Goal: Task Accomplishment & Management: Manage account settings

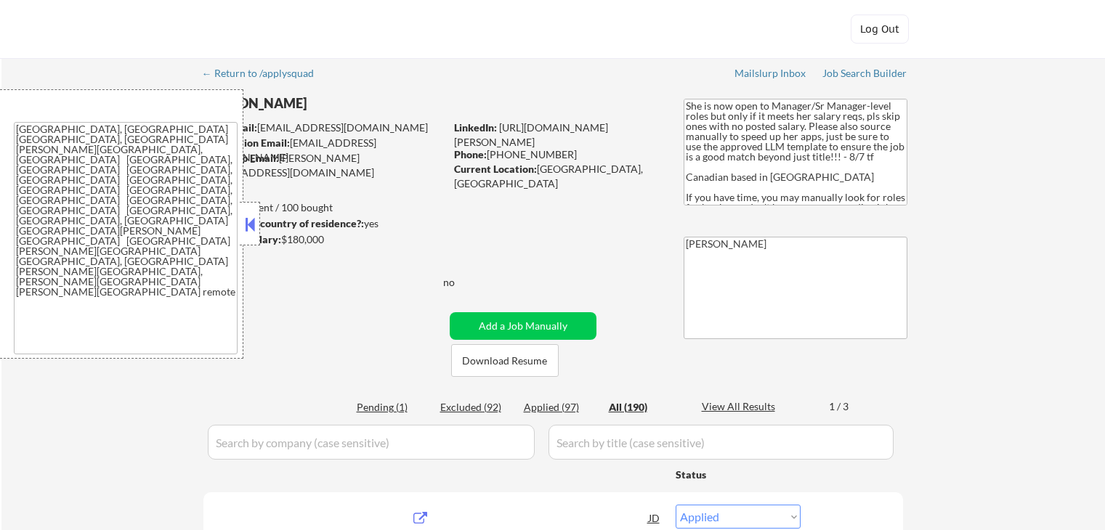
select select ""applied""
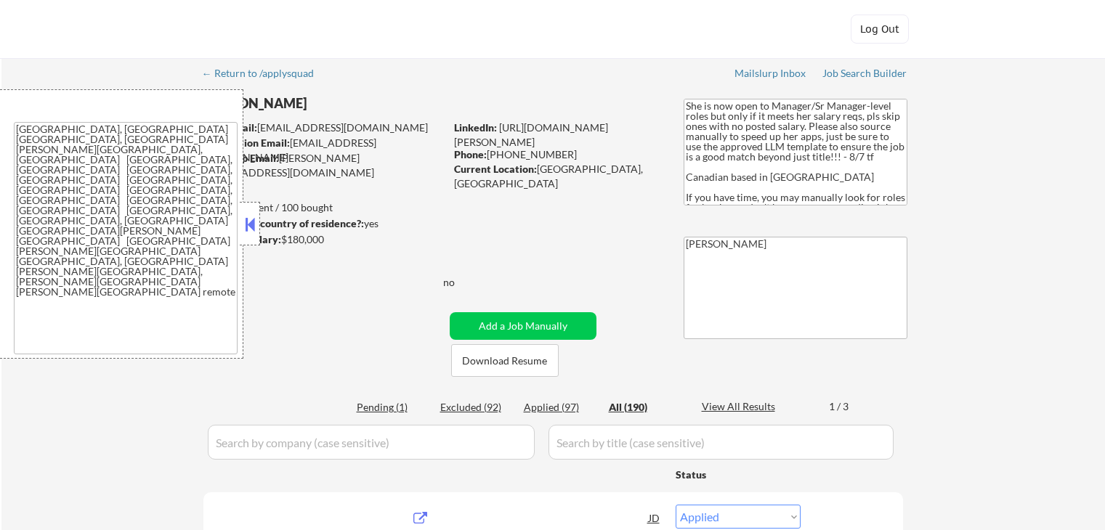
select select ""applied""
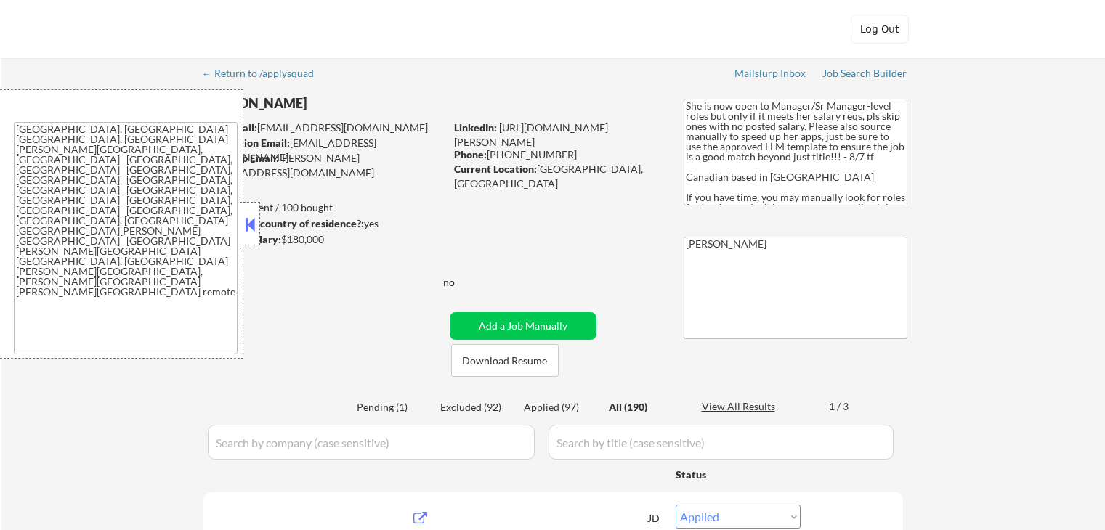
select select ""applied""
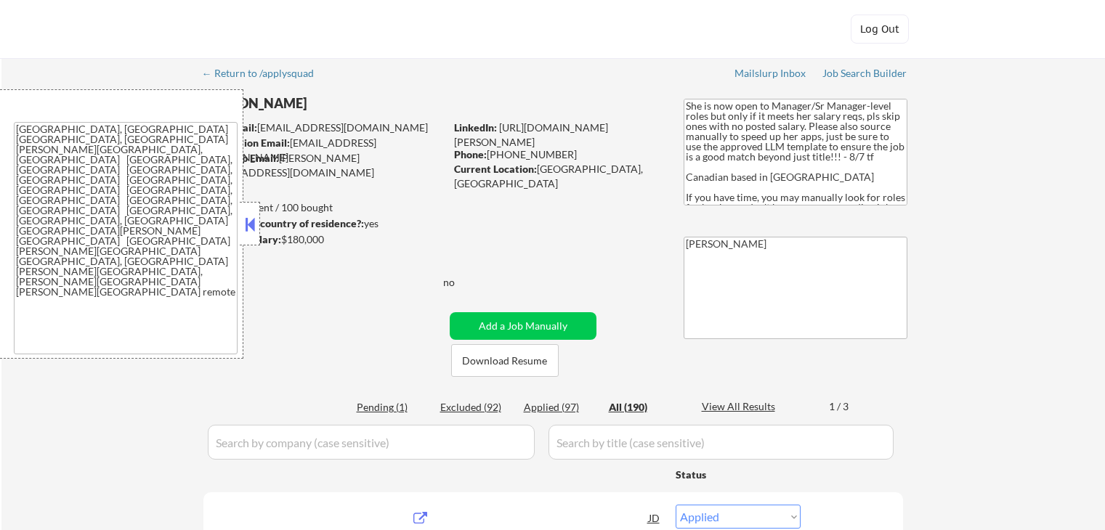
select select ""applied""
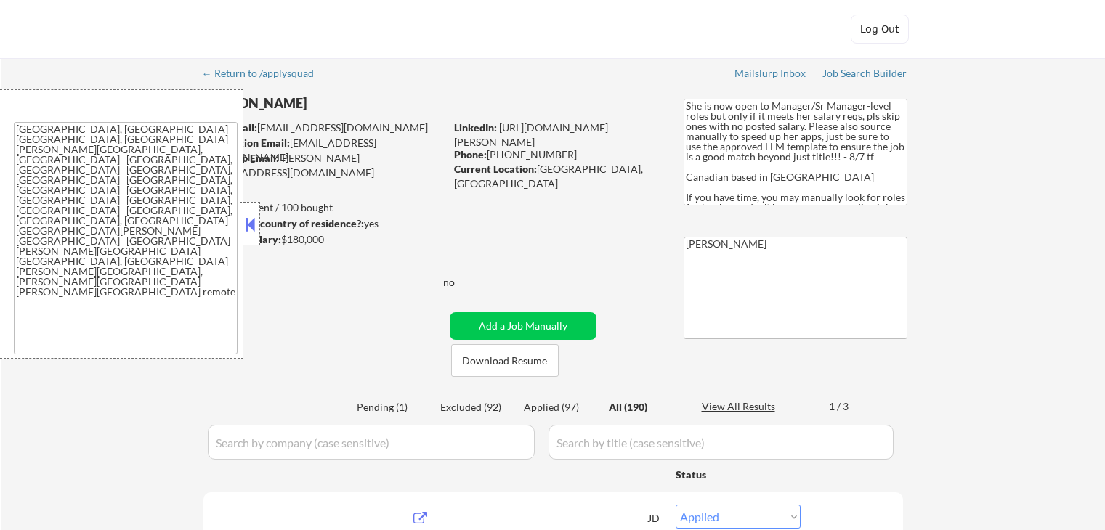
select select ""applied""
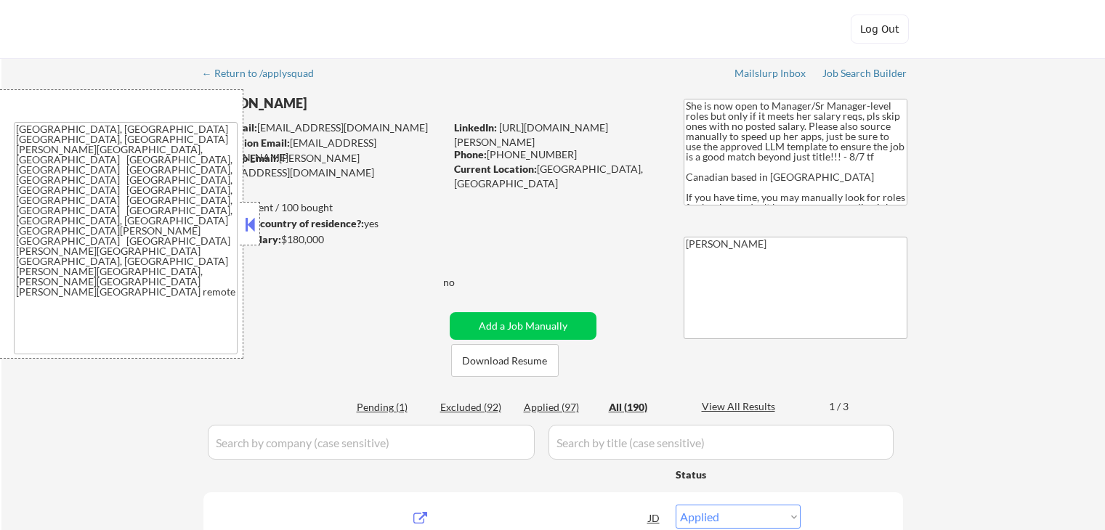
select select ""applied""
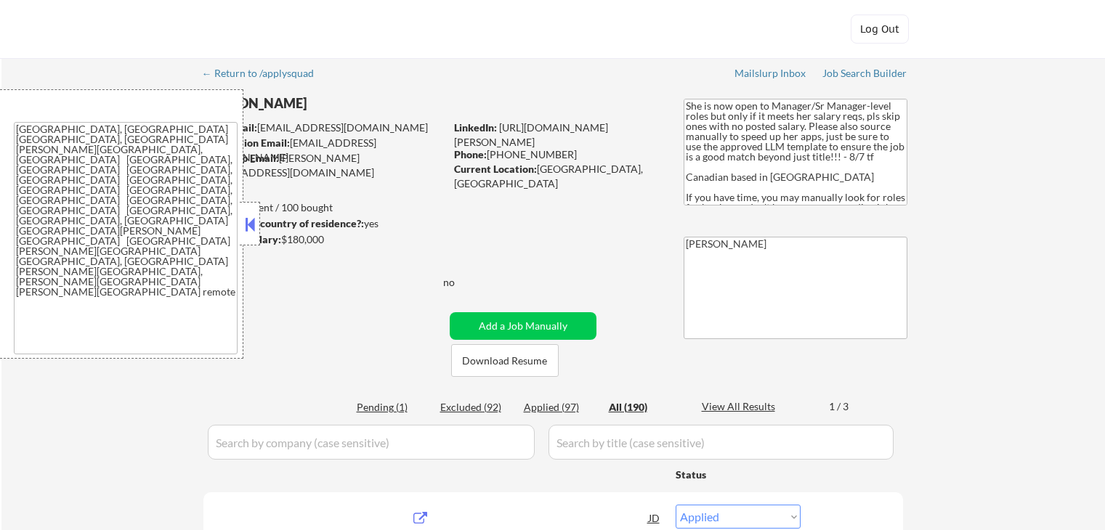
select select ""applied""
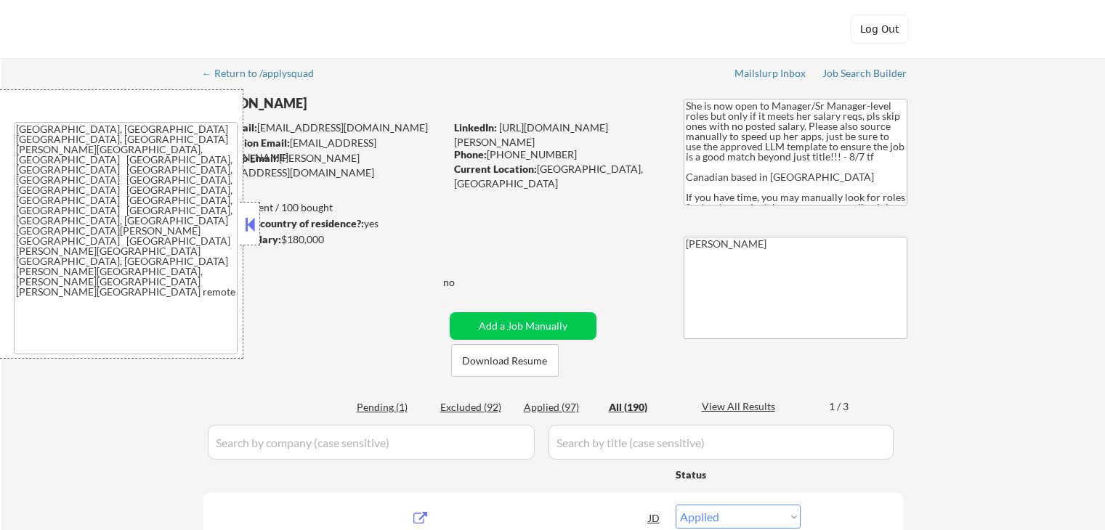
select select ""applied""
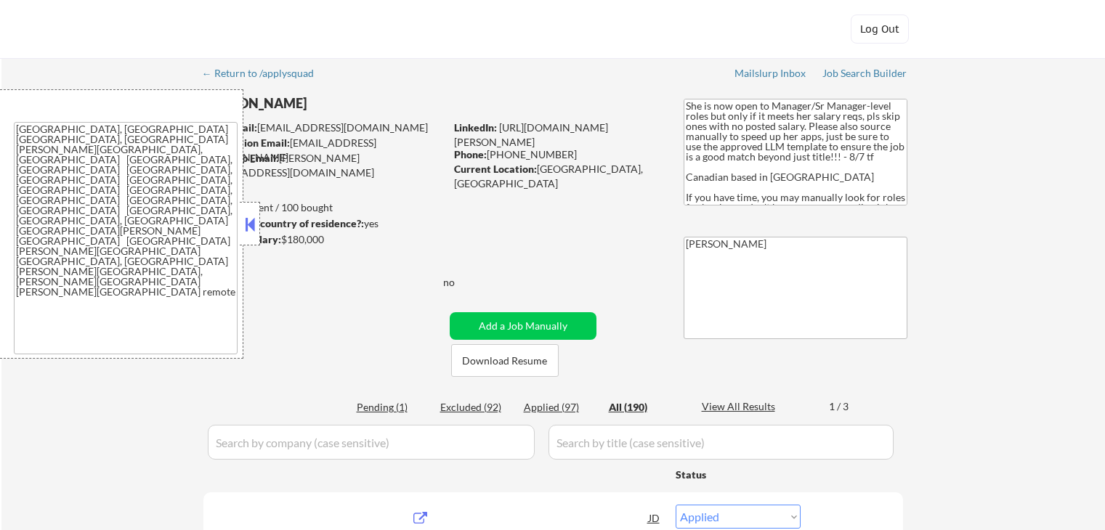
select select ""applied""
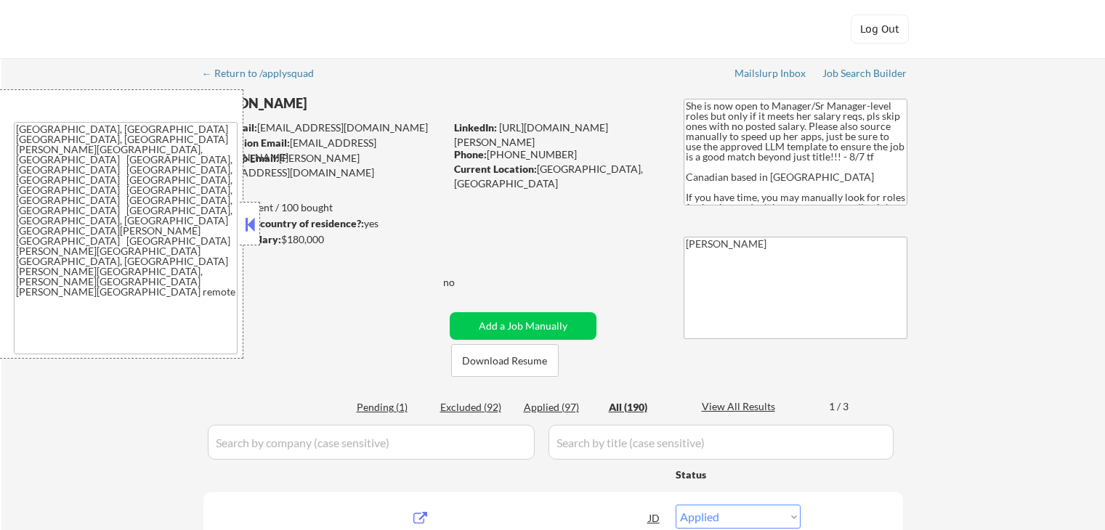
select select ""applied""
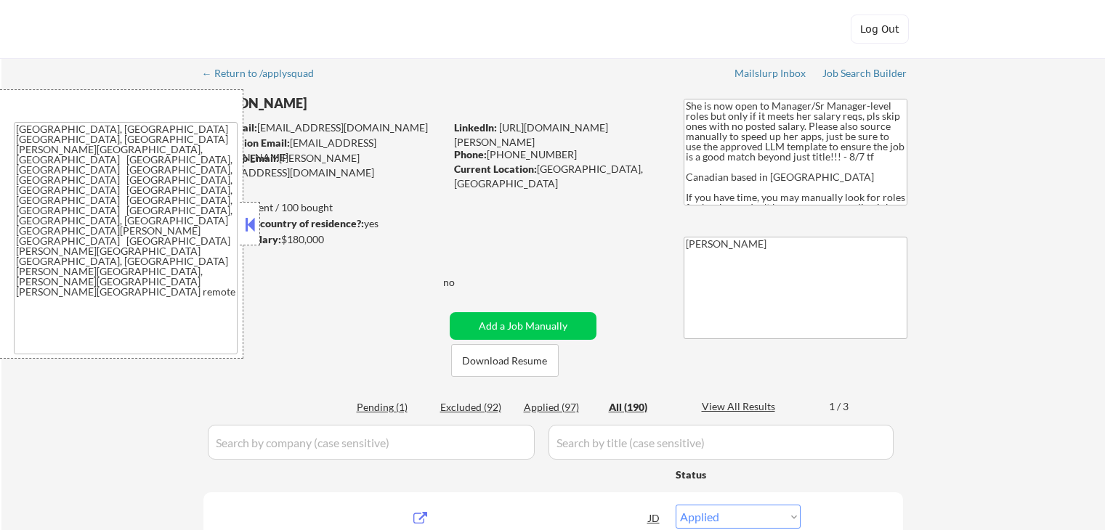
select select ""applied""
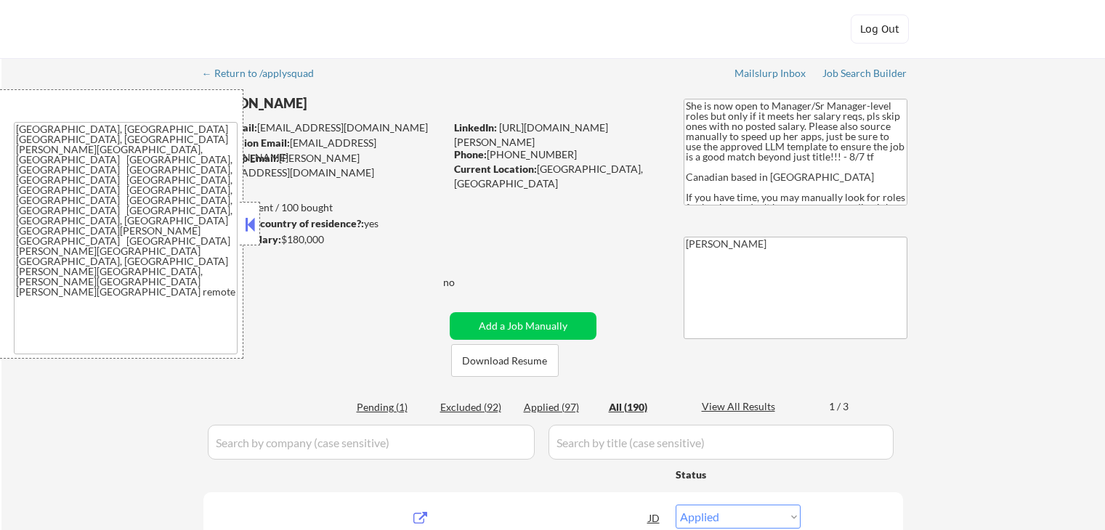
select select ""applied""
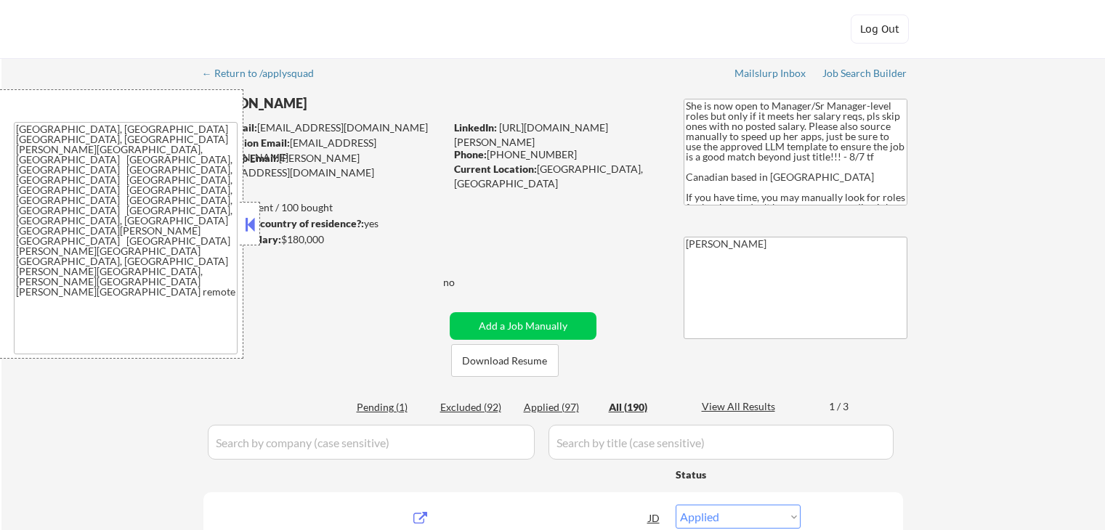
select select ""applied""
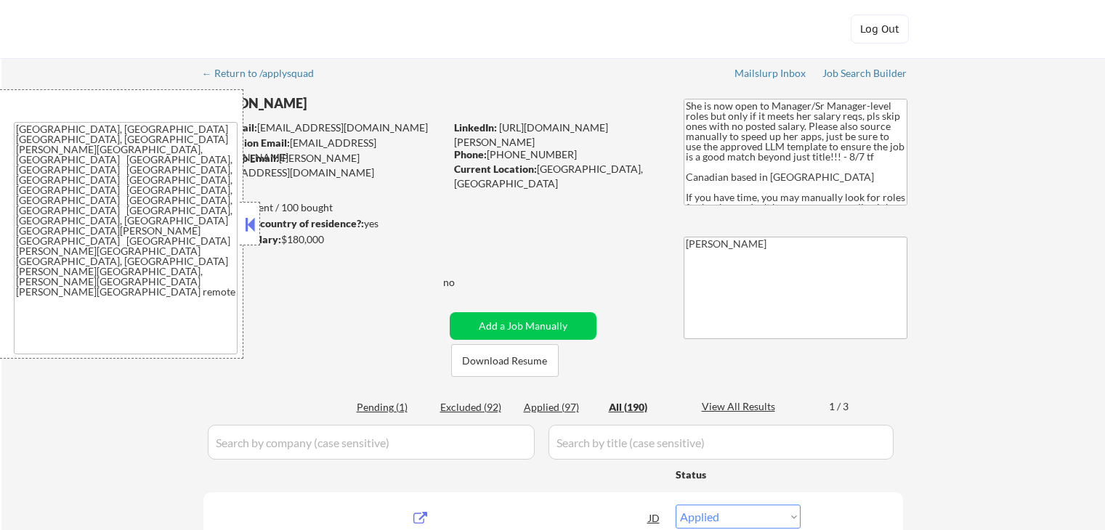
select select ""applied""
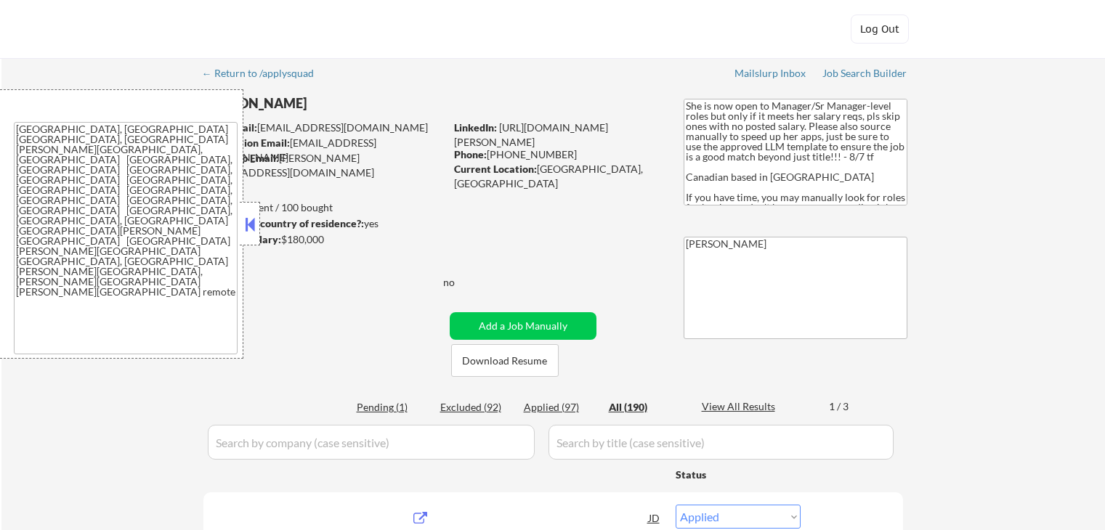
select select ""applied""
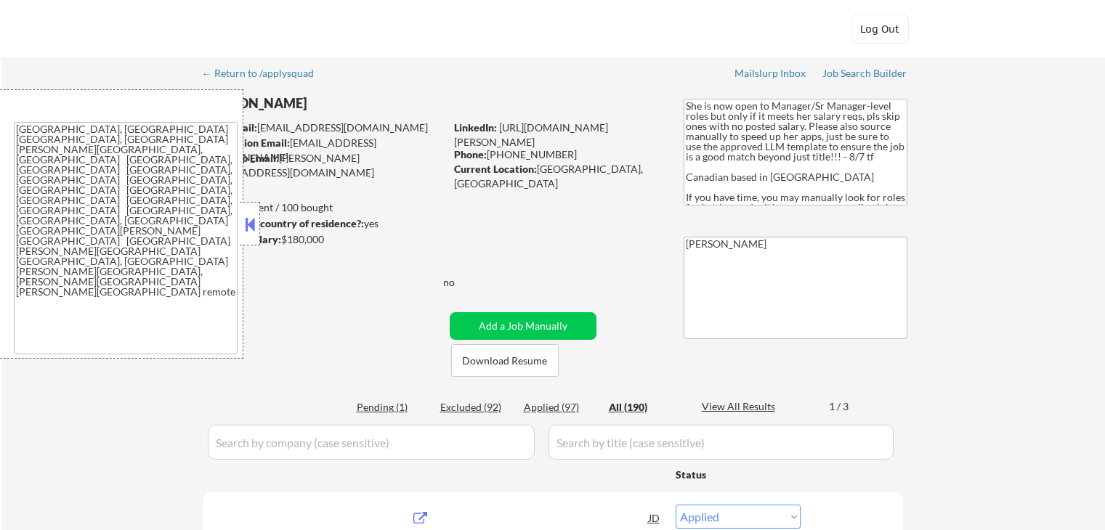
select select ""applied""
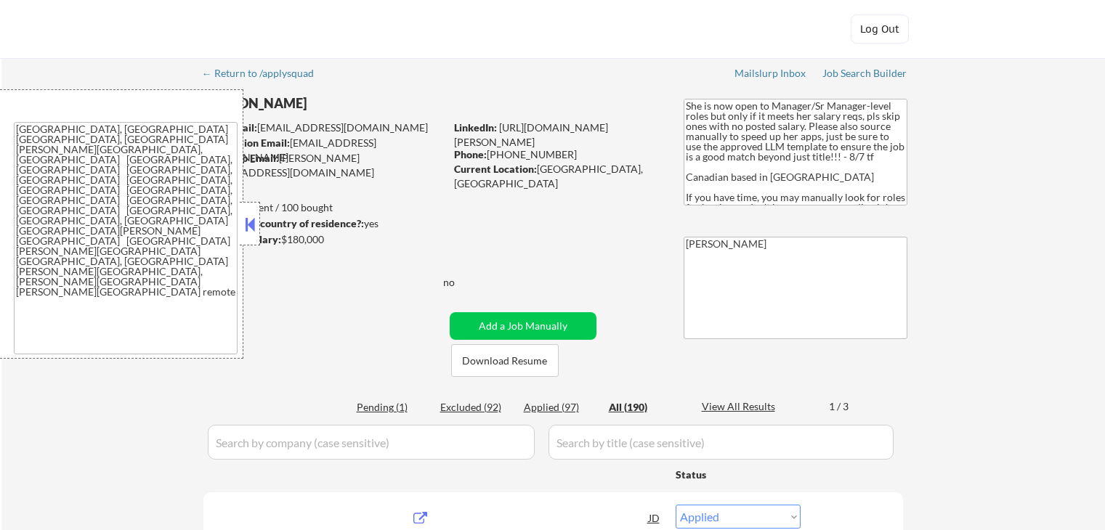
select select ""applied""
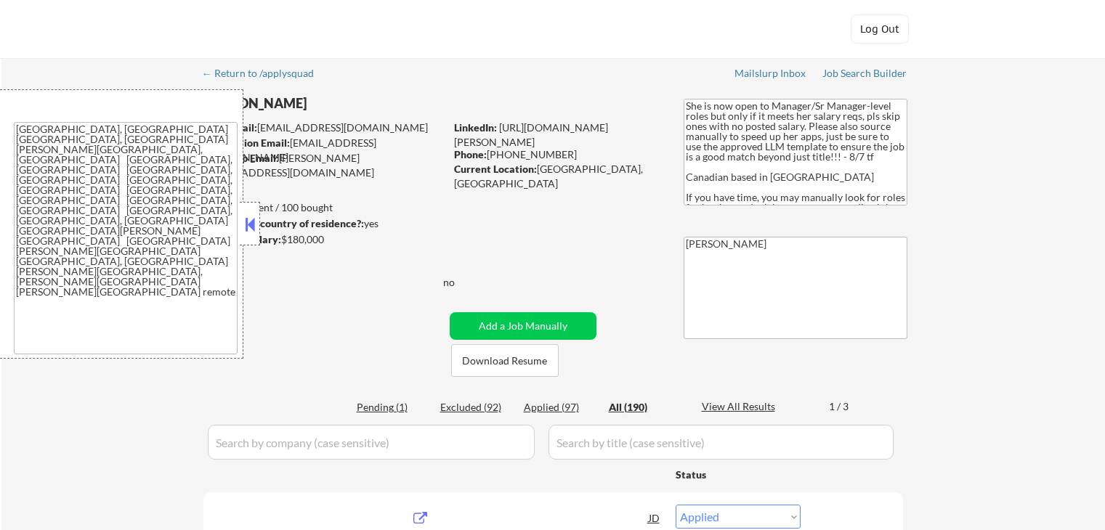
select select ""applied""
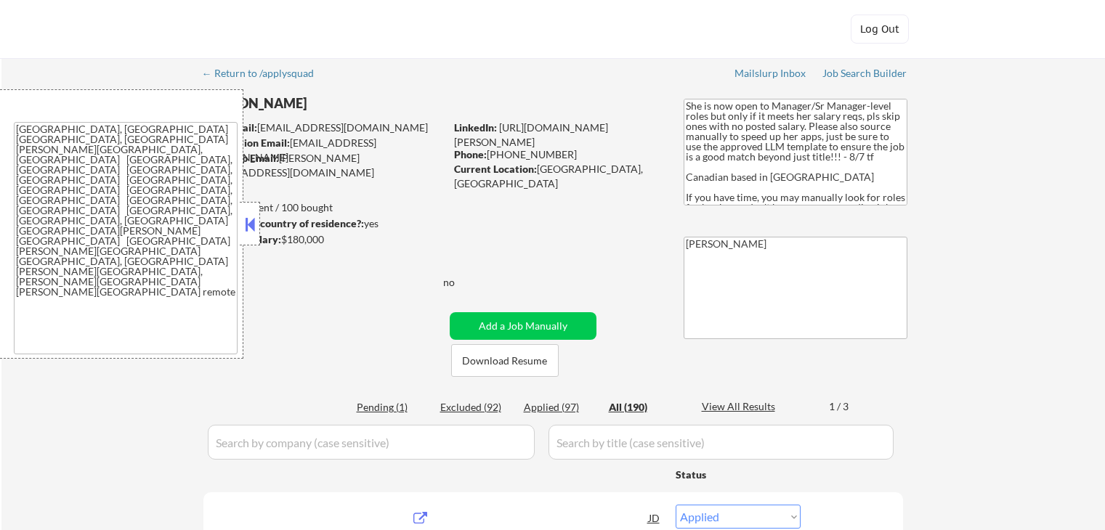
select select ""applied""
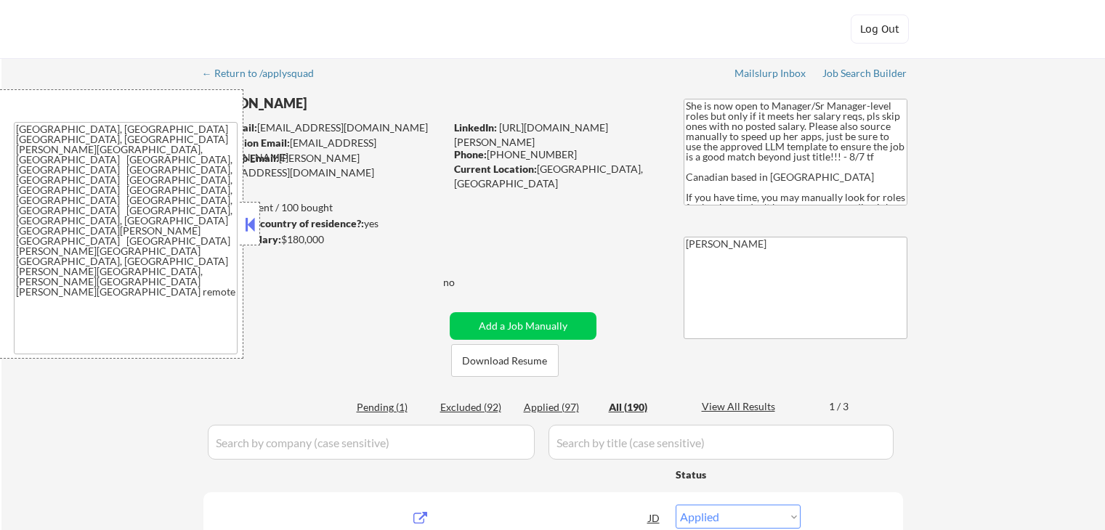
select select ""applied""
select select ""excluded""
select select ""excluded__salary_""
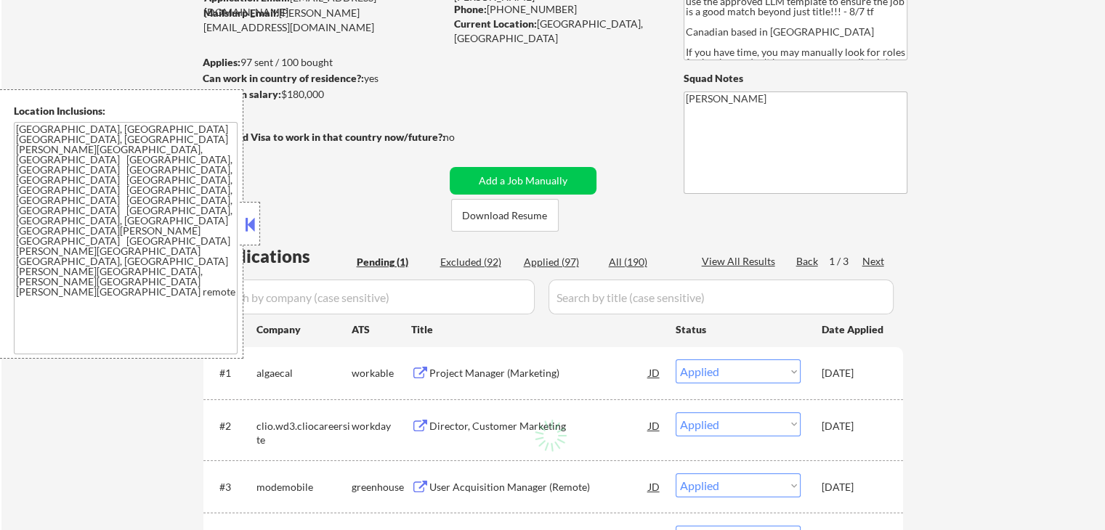
scroll to position [291, 0]
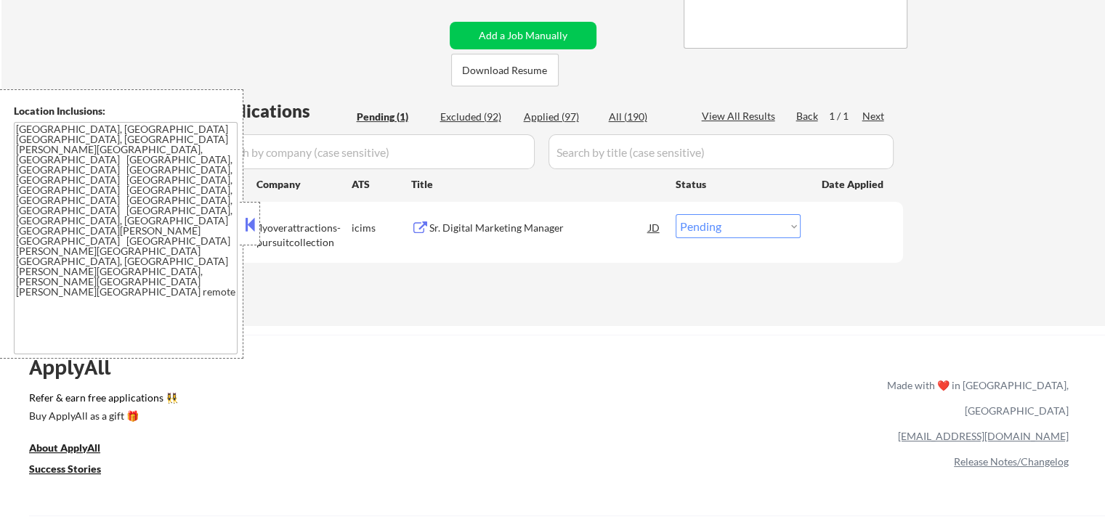
click at [437, 231] on div "Sr. Digital Marketing Manager" at bounding box center [538, 228] width 219 height 15
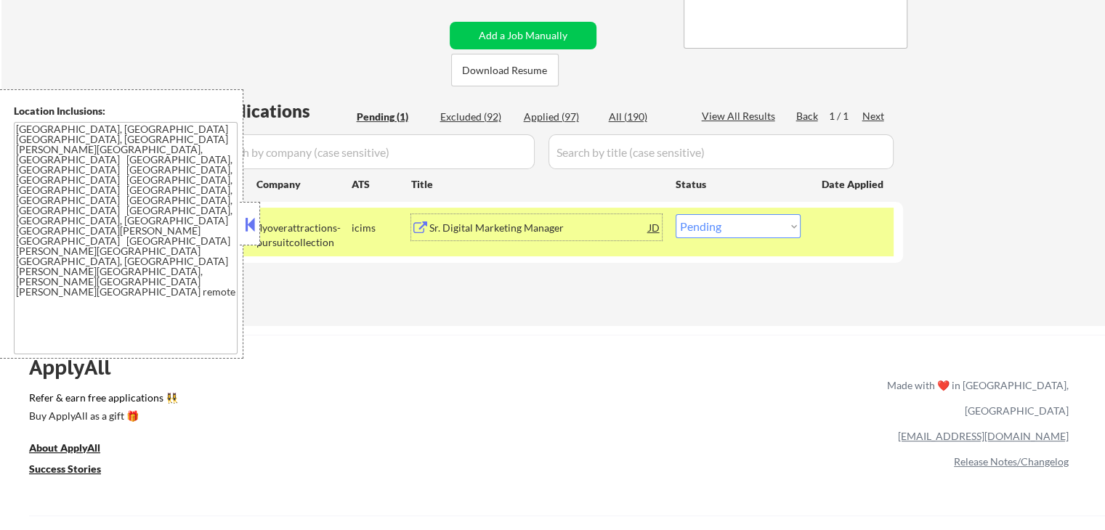
click at [502, 224] on div "Sr. Digital Marketing Manager" at bounding box center [538, 228] width 219 height 15
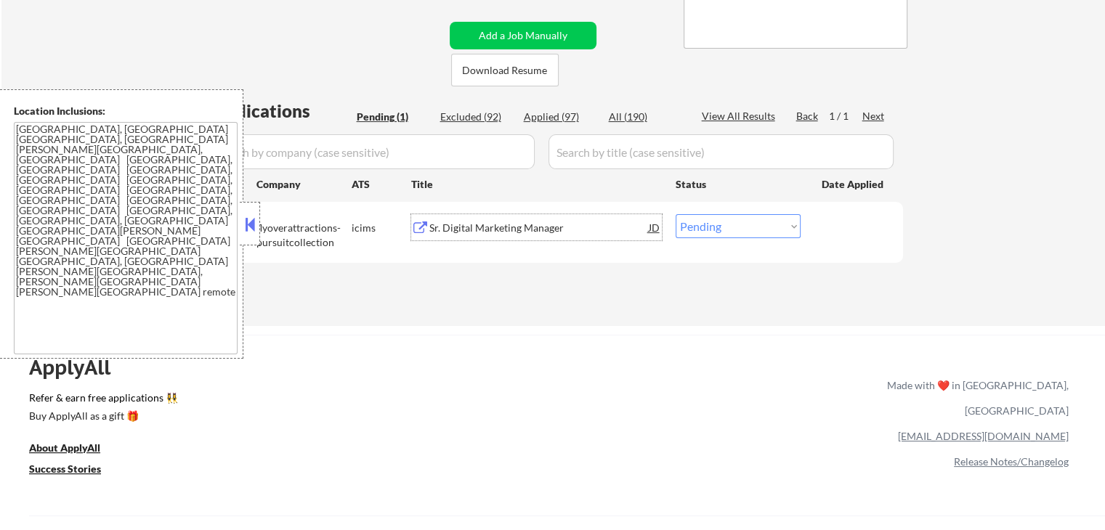
drag, startPoint x: 728, startPoint y: 225, endPoint x: 728, endPoint y: 236, distance: 10.9
click at [728, 225] on select "Choose an option... Pending Applied Excluded (Questions) Excluded (Expired) Exc…" at bounding box center [738, 226] width 125 height 24
select select ""applied""
click at [676, 214] on select "Choose an option... Pending Applied Excluded (Questions) Excluded (Expired) Exc…" at bounding box center [738, 226] width 125 height 24
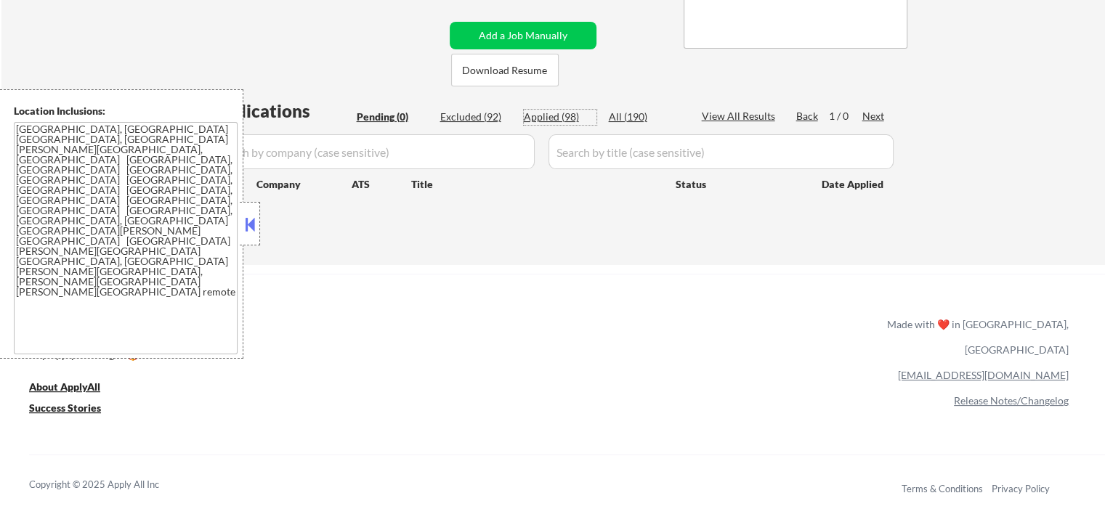
click at [565, 114] on div "Applied (98)" at bounding box center [560, 117] width 73 height 15
select select ""applied""
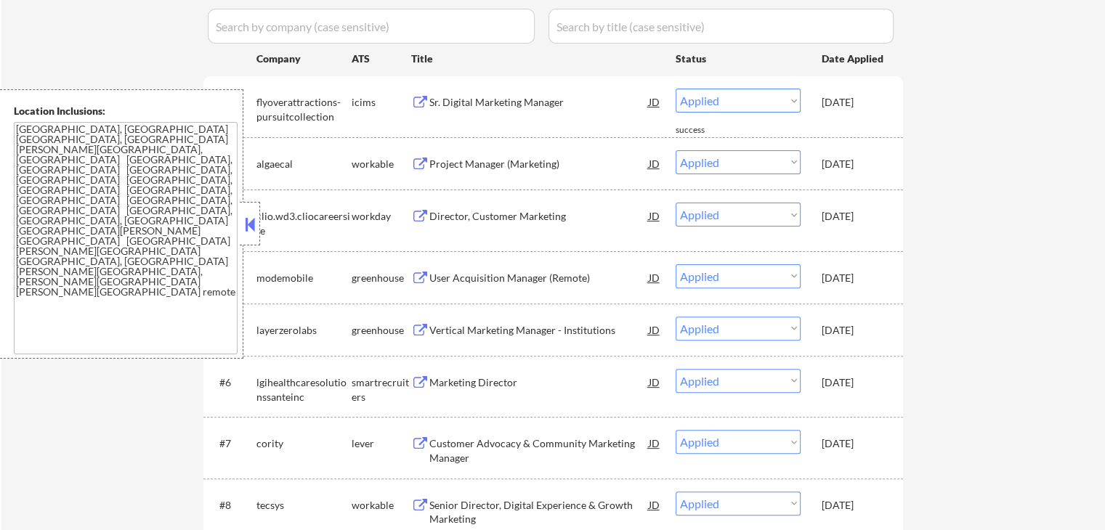
scroll to position [0, 0]
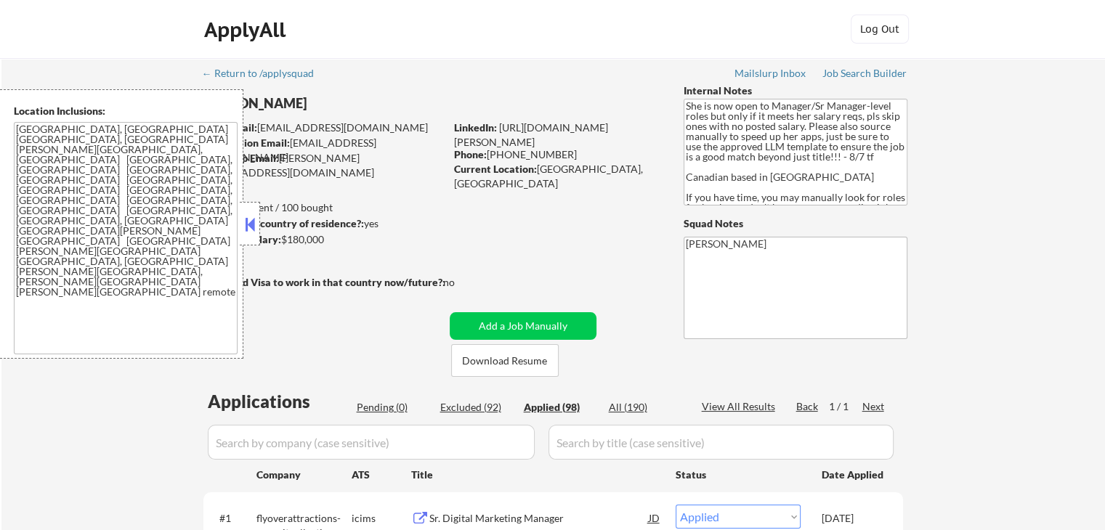
click at [466, 408] on div "Excluded (92)" at bounding box center [476, 407] width 73 height 15
select select ""excluded""
select select ""excluded__salary_""
select select ""excluded""
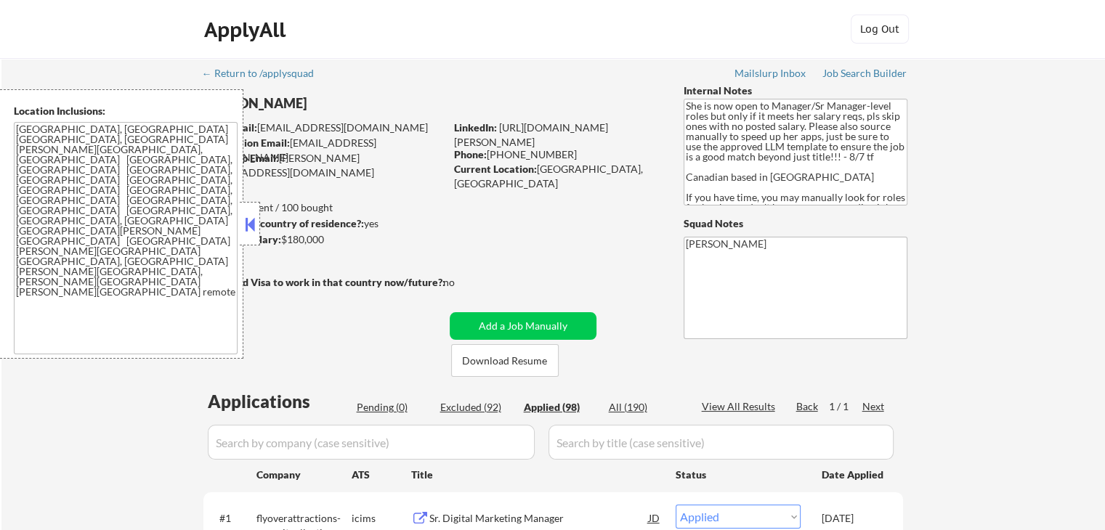
select select ""excluded__expired_""
select select ""excluded__salary_""
select select ""excluded""
select select ""excluded__salary_""
select select ""excluded""
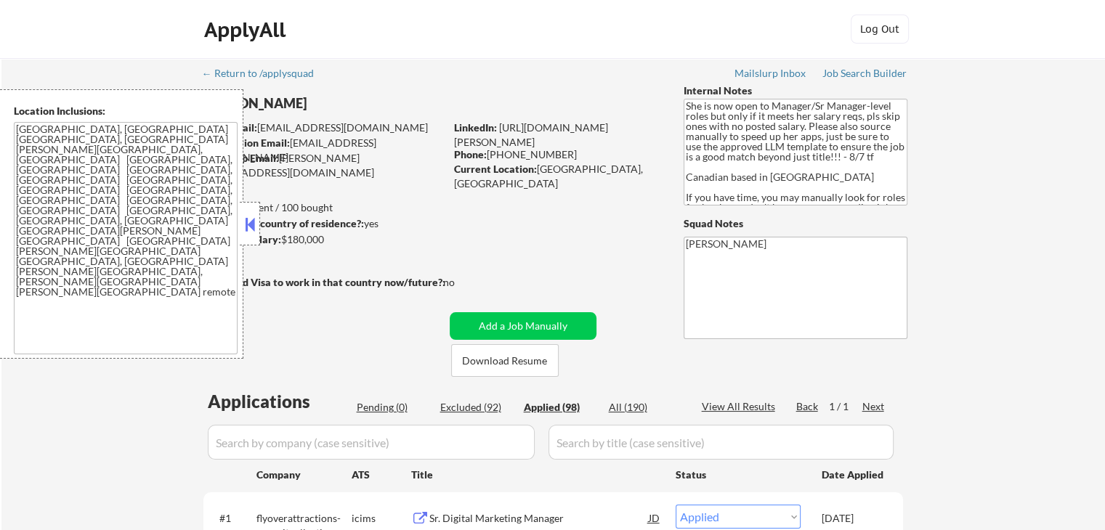
select select ""excluded__expired_""
select select ""excluded""
select select ""excluded__expired_""
select select ""excluded__salary_""
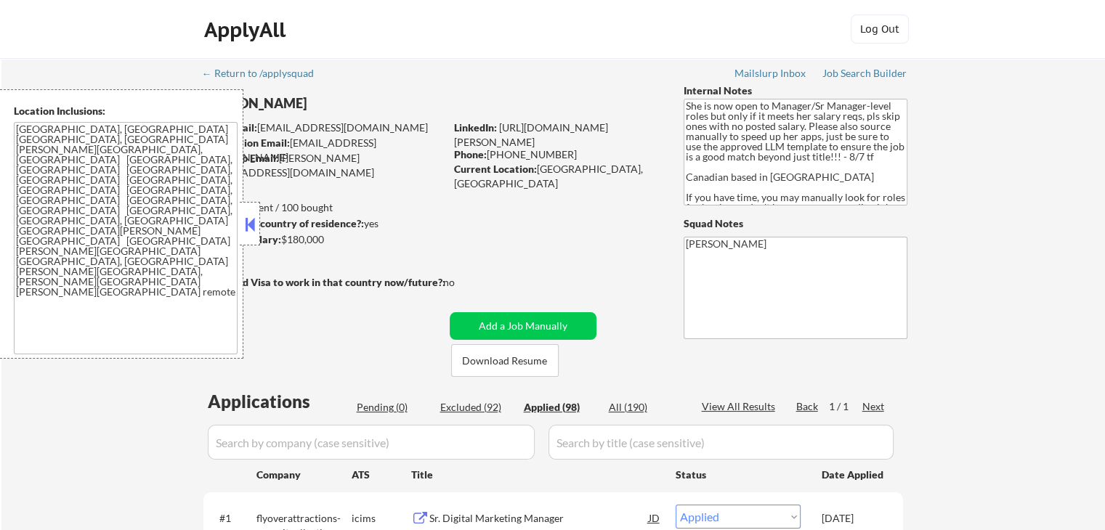
select select ""excluded__expired_""
select select ""excluded""
select select ""excluded__other_""
select select ""excluded__expired_""
select select ""excluded""
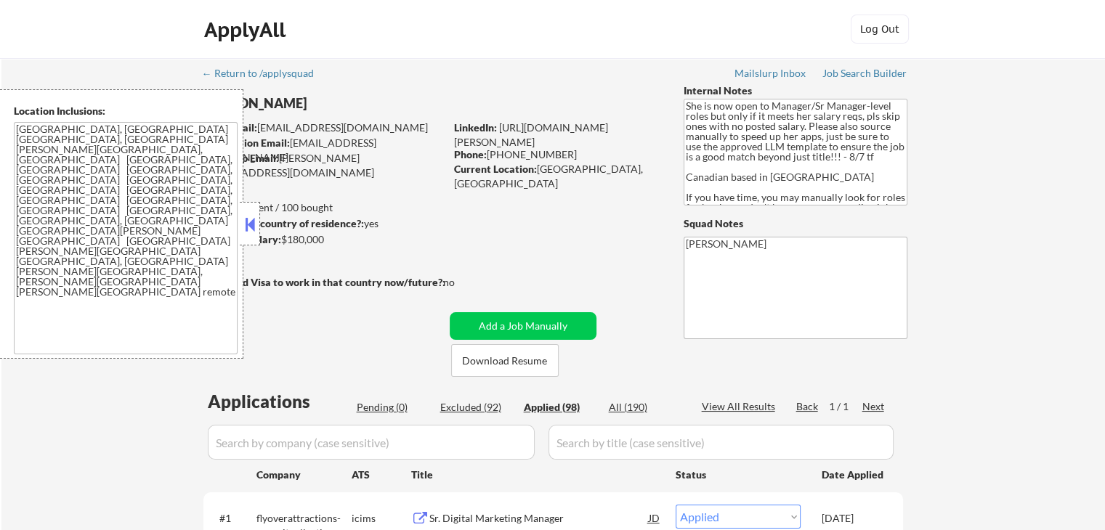
select select ""excluded__expired_""
select select ""excluded__salary_""
select select ""excluded""
select select ""excluded__location_""
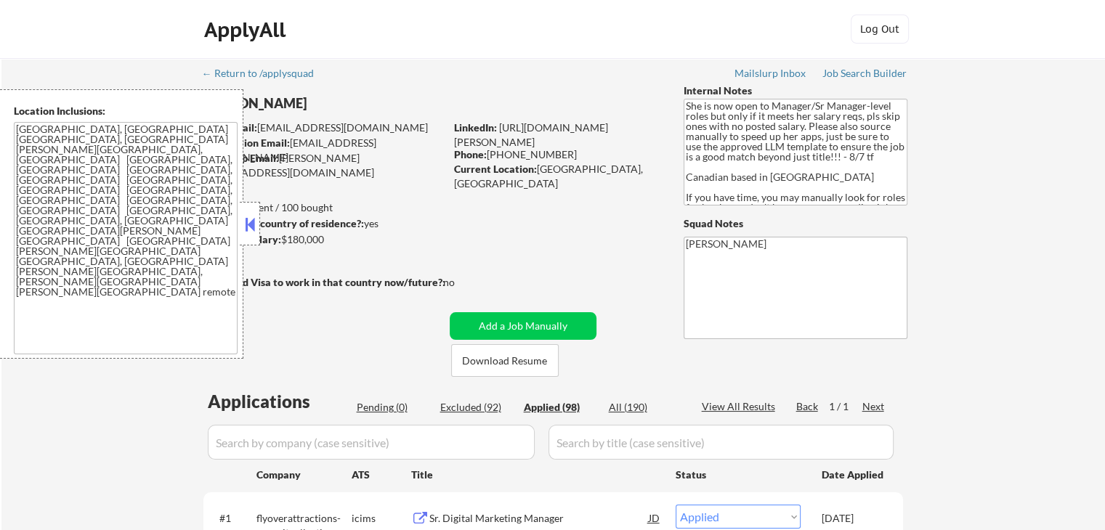
select select ""excluded__expired_""
select select ""excluded""
select select ""excluded__expired_""
select select ""excluded""
select select ""excluded__other_""
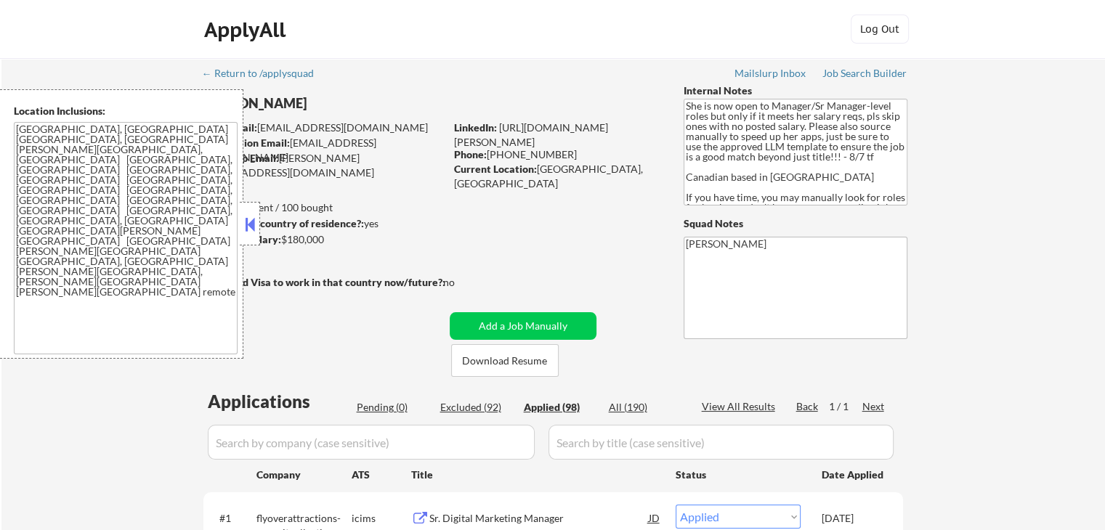
select select ""excluded""
select select ""excluded__expired_""
select select ""excluded__salary_""
select select ""excluded__location_""
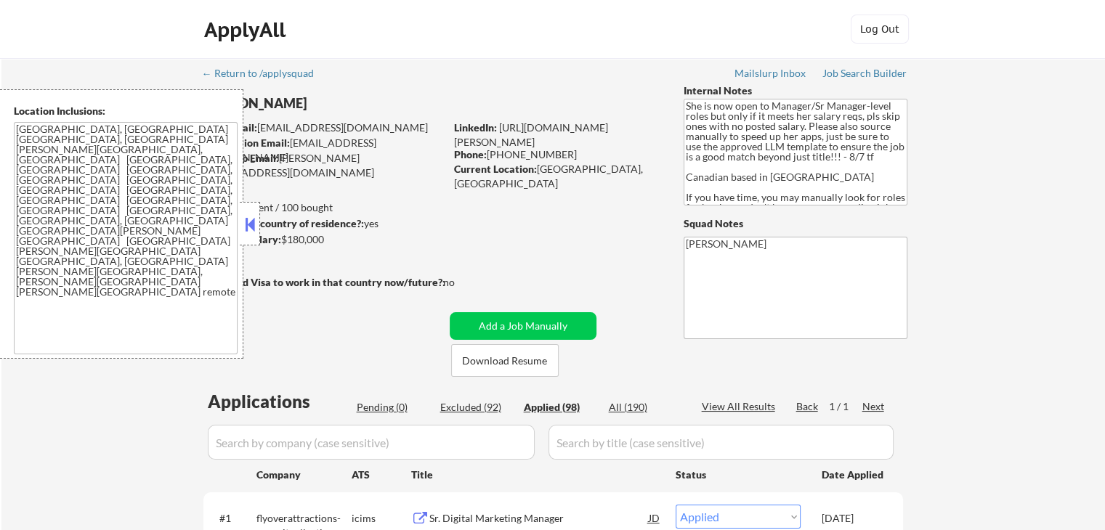
select select ""excluded__expired_""
select select ""excluded__salary_""
select select ""excluded__expired_""
select select ""excluded""
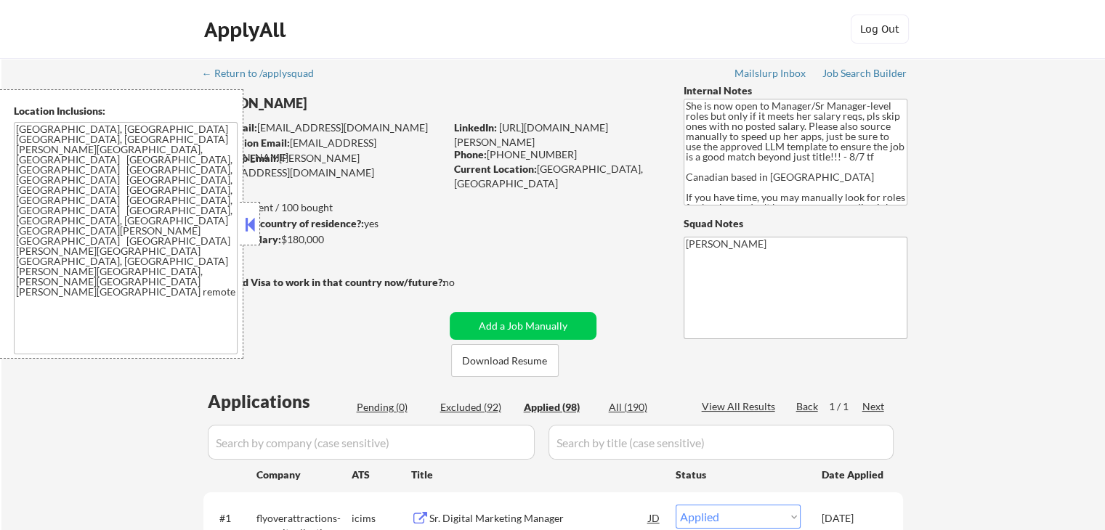
select select ""excluded""
select select ""excluded__expired_""
select select ""excluded__salary_""
select select ""excluded__location_""
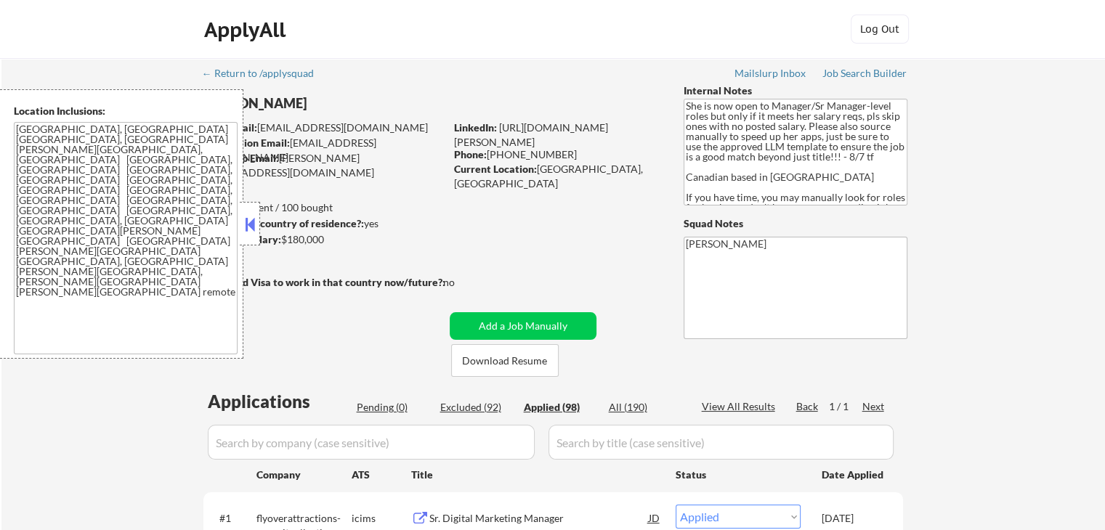
select select ""excluded__other_""
select select ""excluded""
select select ""excluded__salary_""
select select ""excluded""
select select ""excluded__salary_""
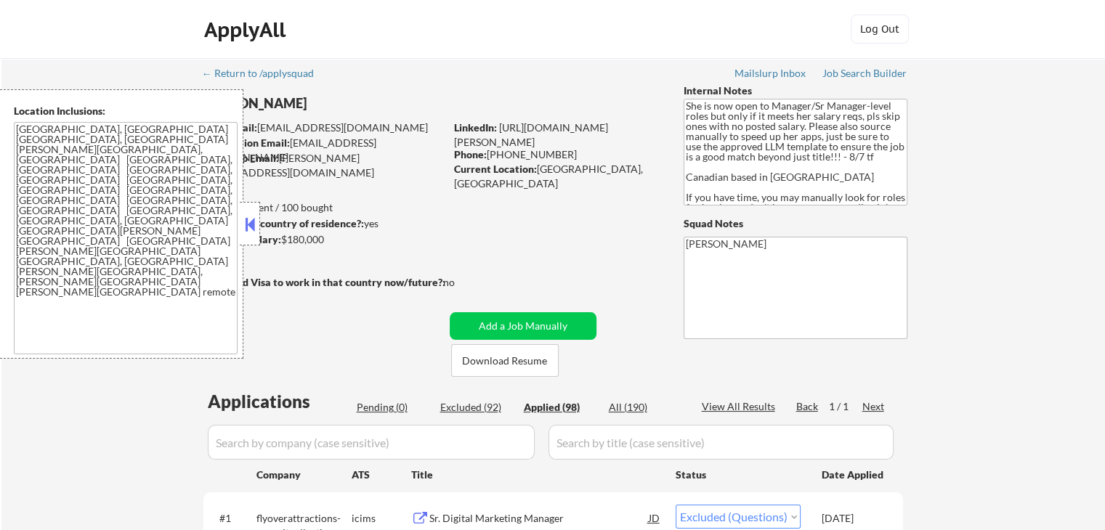
select select ""excluded__expired_""
select select ""excluded__location_""
select select ""excluded""
select select ""excluded__salary_""
select select ""excluded__location_""
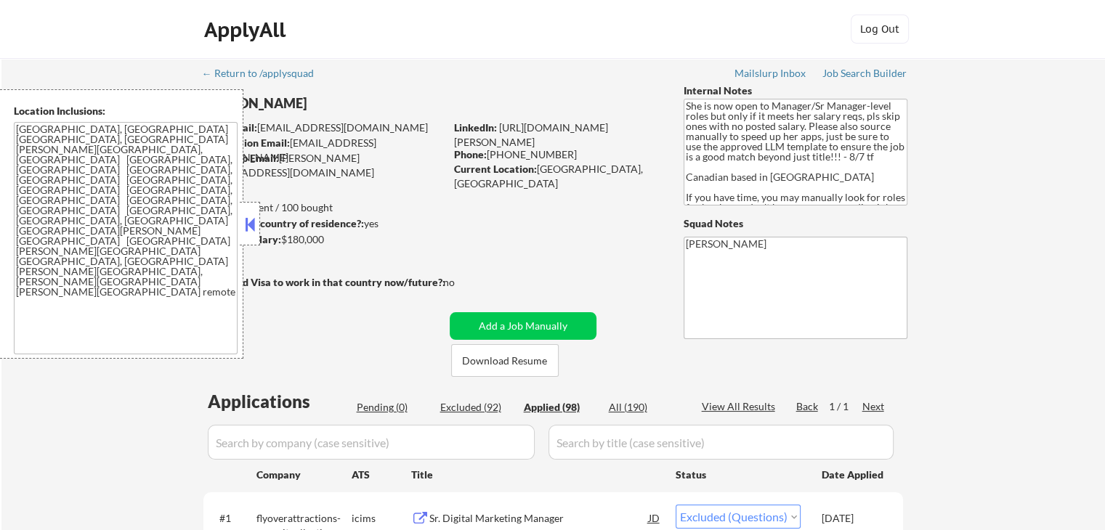
select select ""excluded__expired_""
select select ""excluded__salary_""
select select ""excluded""
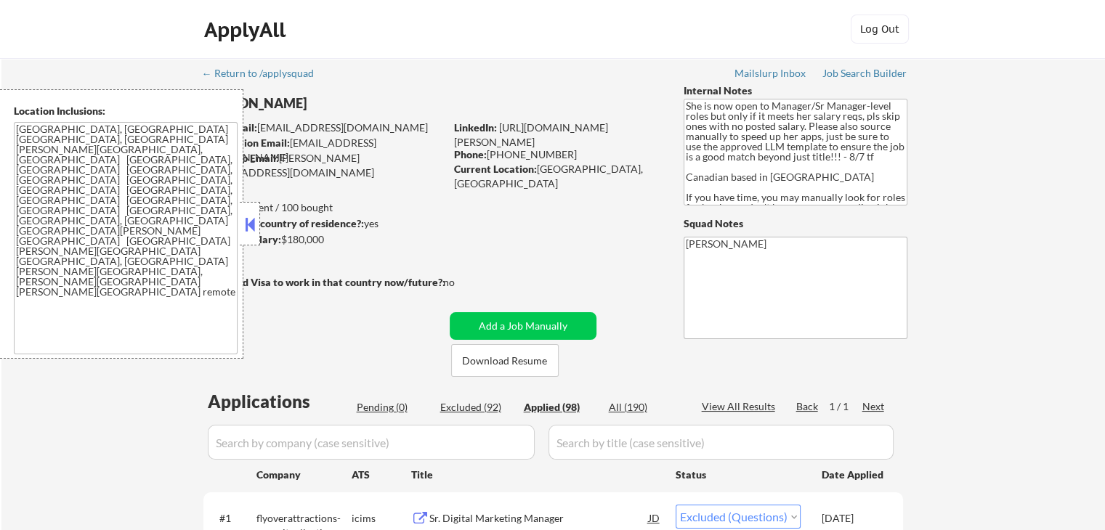
select select ""excluded__salary_""
select select ""excluded__expired_""
select select ""excluded__location_""
select select ""excluded__salary_""
select select ""excluded""
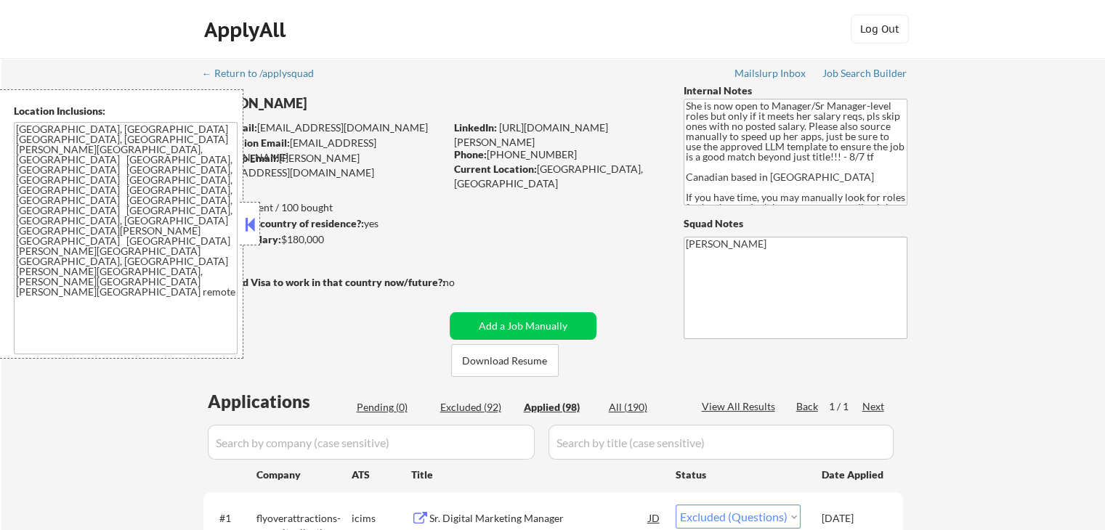
select select ""excluded""
select select ""excluded__expired_""
select select ""excluded__salary_""
select select ""excluded__expired_""
select select ""excluded""
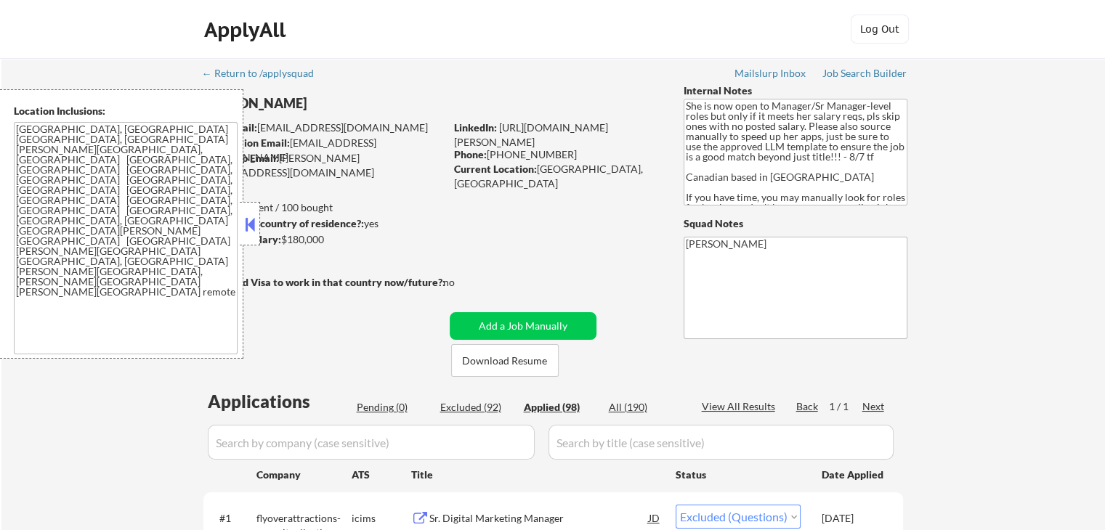
select select ""excluded__expired_""
select select ""excluded__salary_""
select select ""excluded""
select select ""excluded__expired_""
select select ""excluded__salary_""
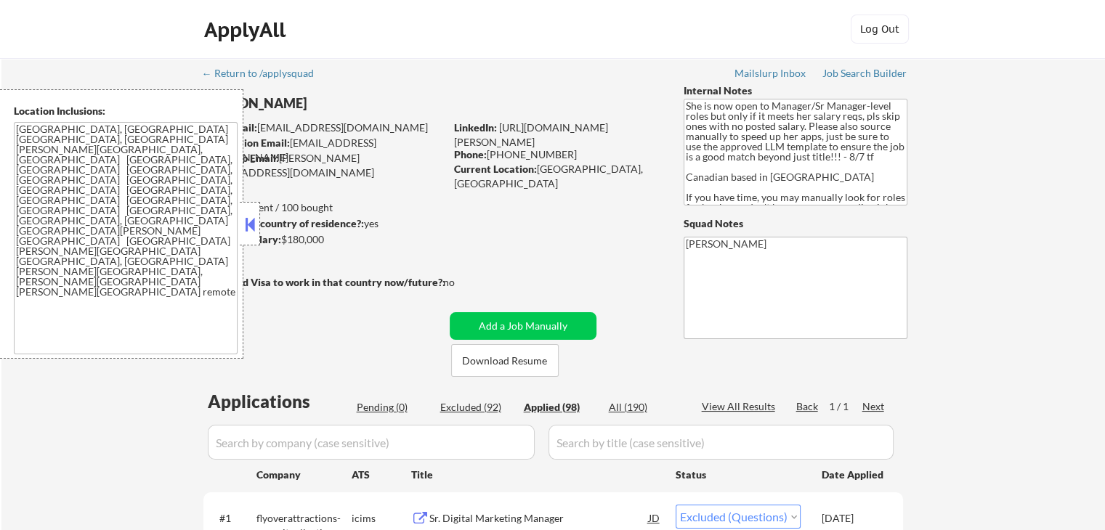
select select ""excluded__expired_""
select select ""excluded__location_""
select select ""excluded__expired_""
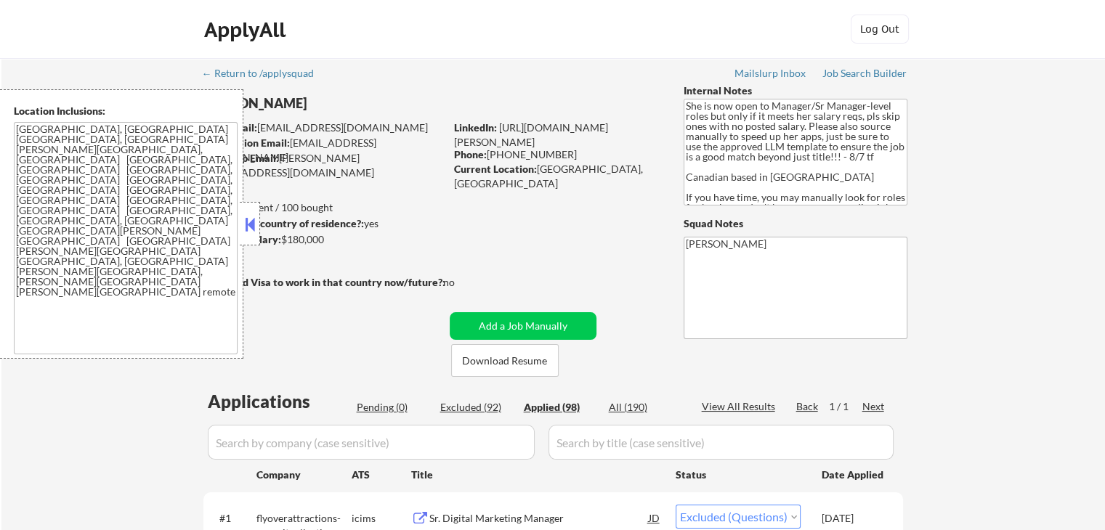
select select ""excluded__salary_""
select select ""excluded__bad_match_""
select select ""excluded__location_""
select select ""excluded__expired_""
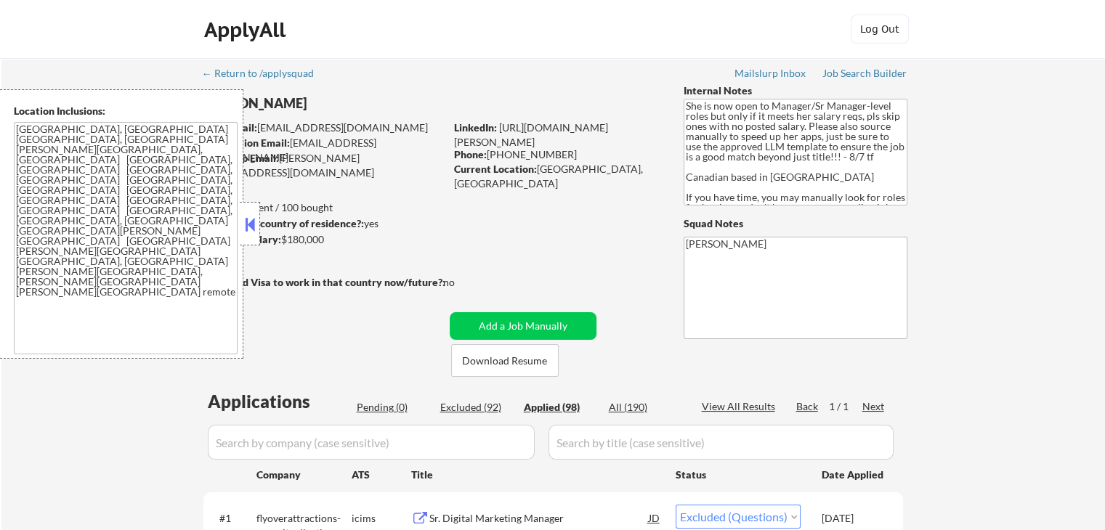
select select ""excluded""
select select ""excluded__salary_""
select select ""excluded__expired_""
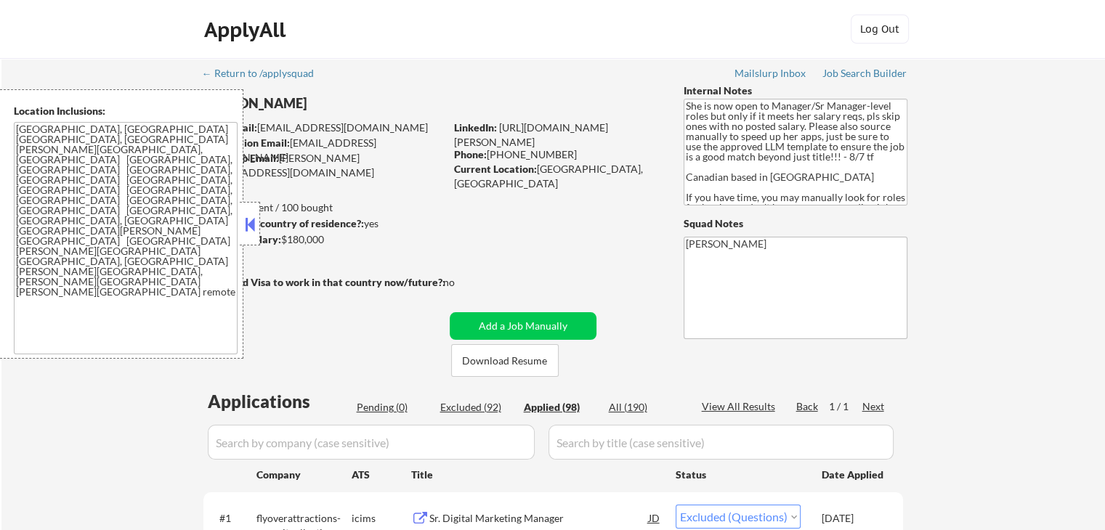
select select ""excluded__salary_""
select select ""excluded__location_""
select select ""excluded""
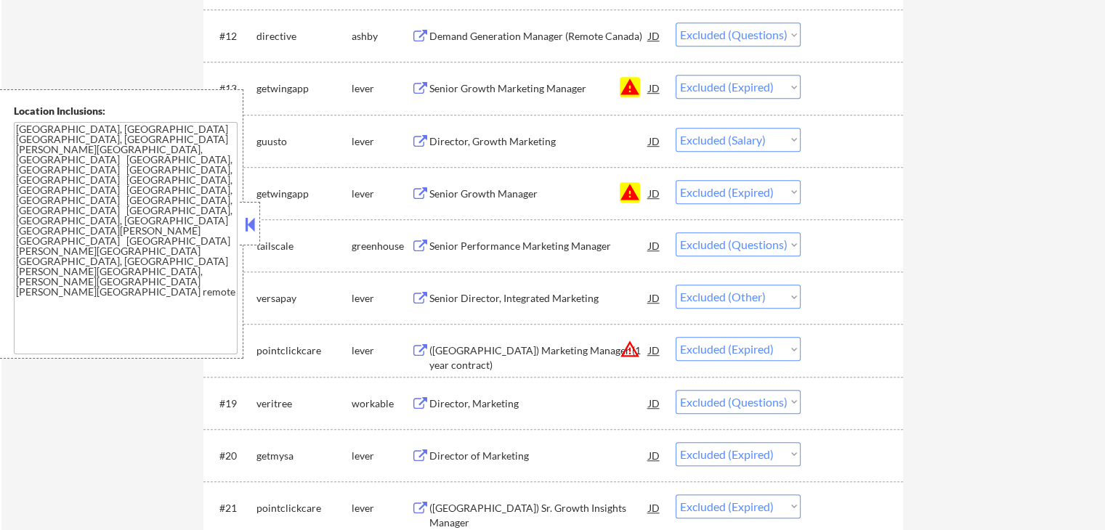
scroll to position [1090, 0]
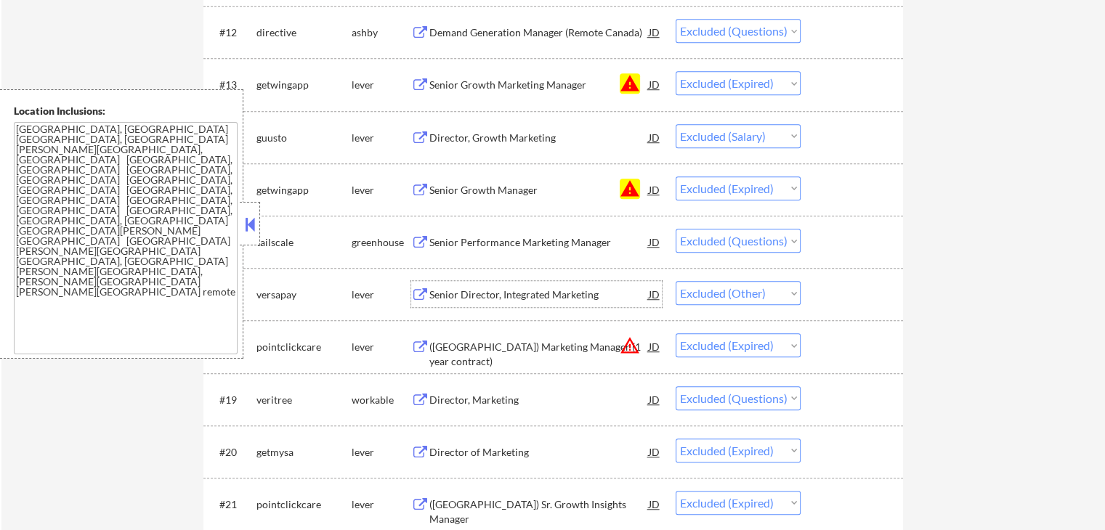
click at [546, 296] on div "Senior Director, Integrated Marketing" at bounding box center [538, 295] width 219 height 15
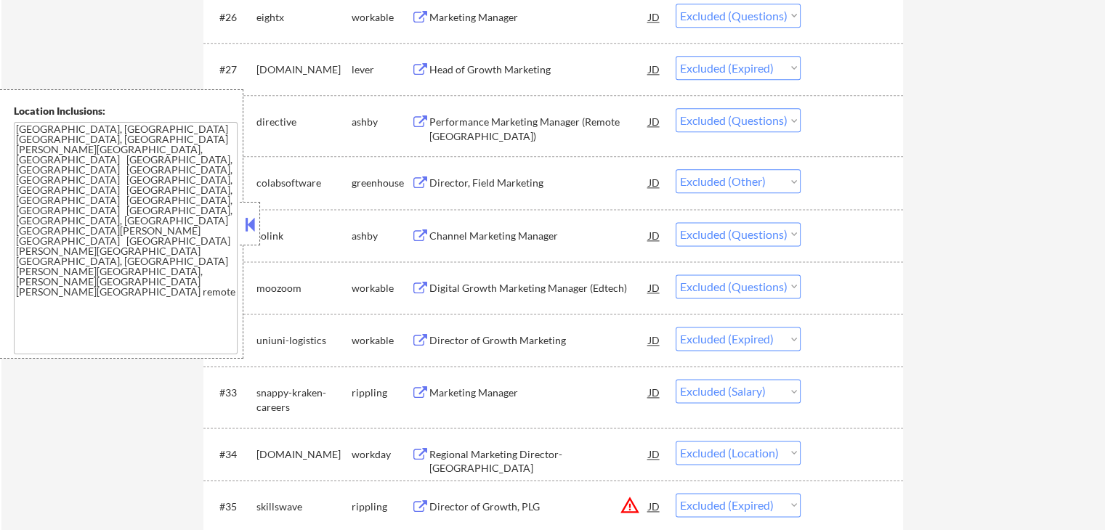
scroll to position [1962, 0]
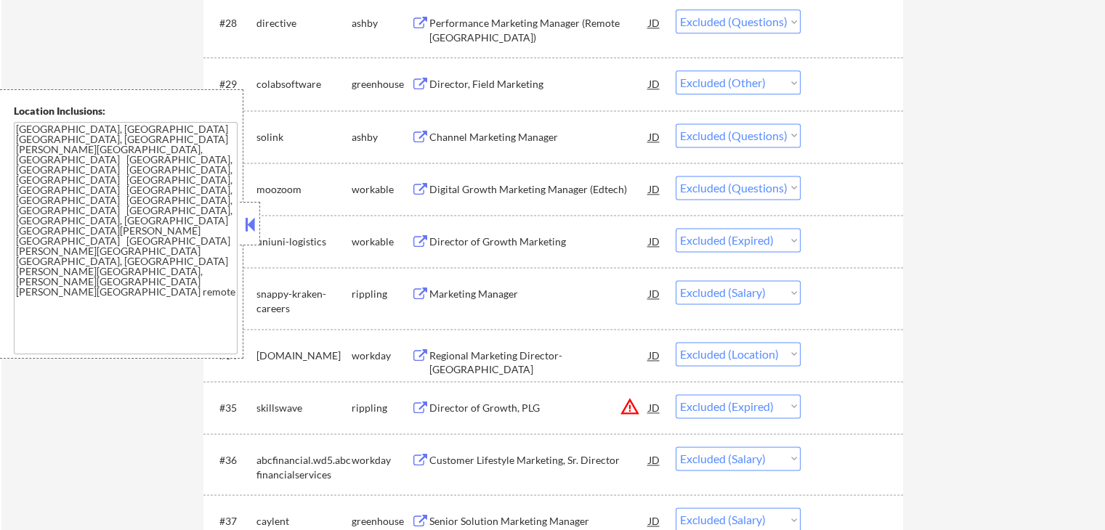
click at [538, 85] on div "Director, Field Marketing" at bounding box center [538, 84] width 219 height 15
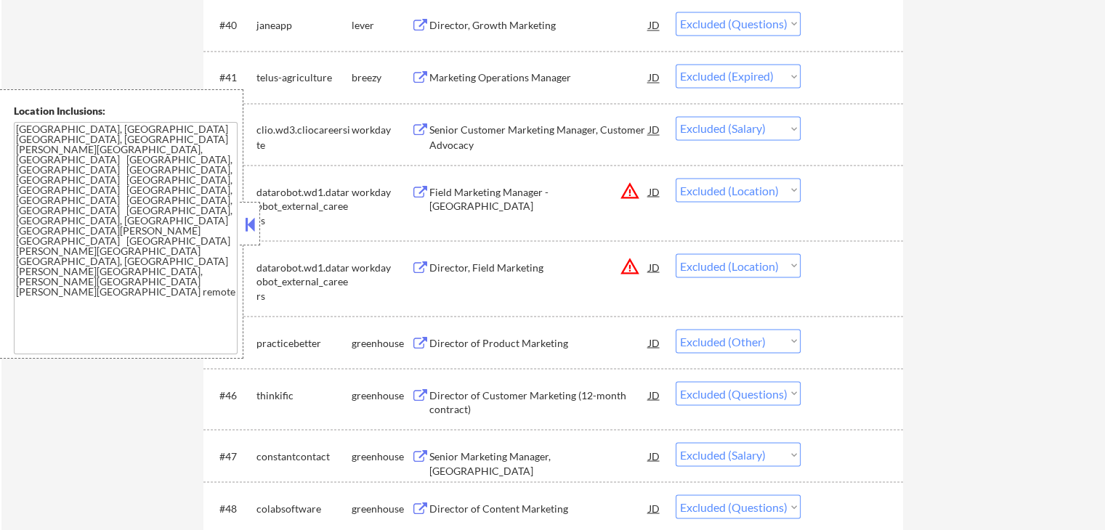
scroll to position [2688, 0]
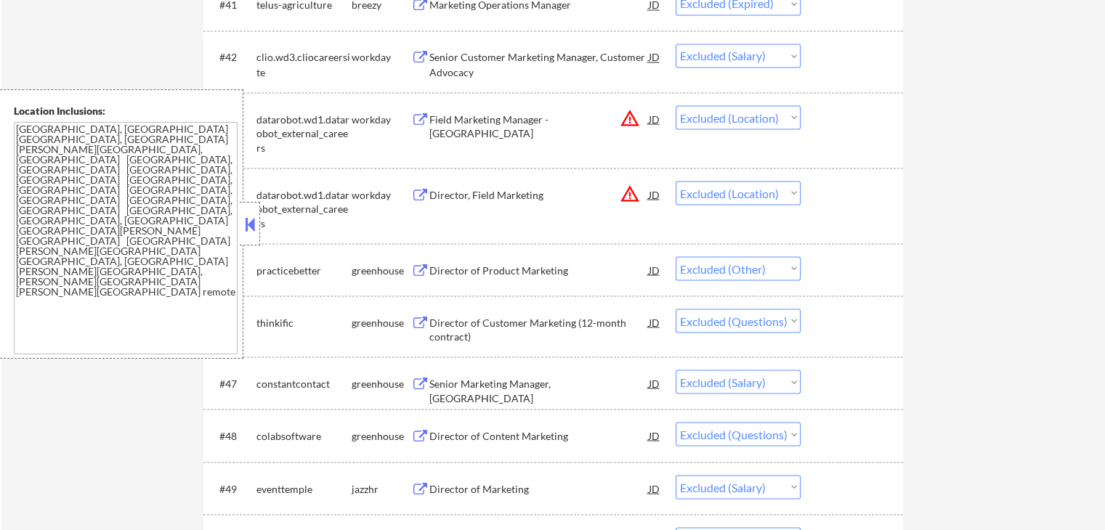
click at [446, 192] on div "Director, Field Marketing" at bounding box center [538, 194] width 219 height 15
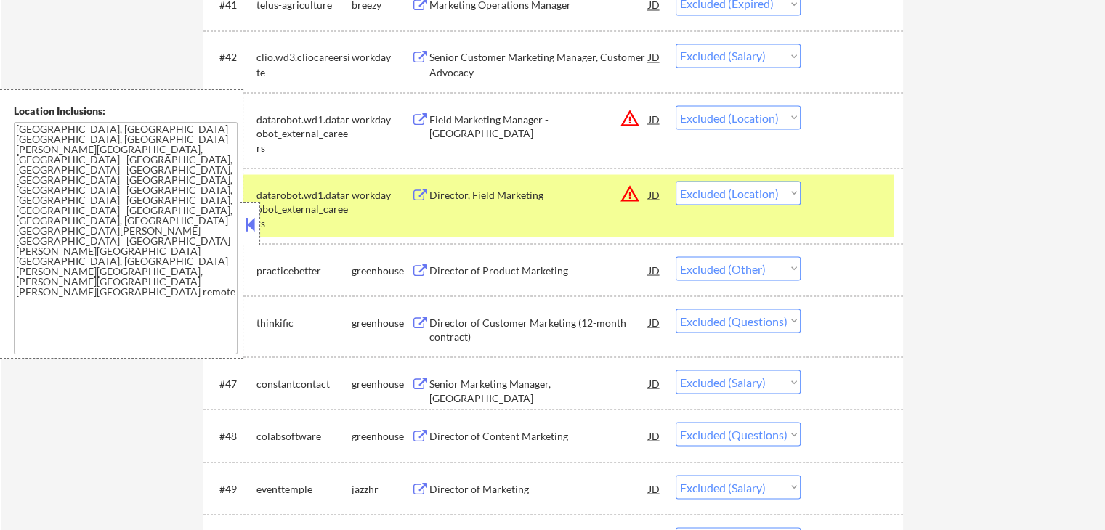
click at [492, 108] on div "Field Marketing Manager - [GEOGRAPHIC_DATA]" at bounding box center [538, 118] width 219 height 26
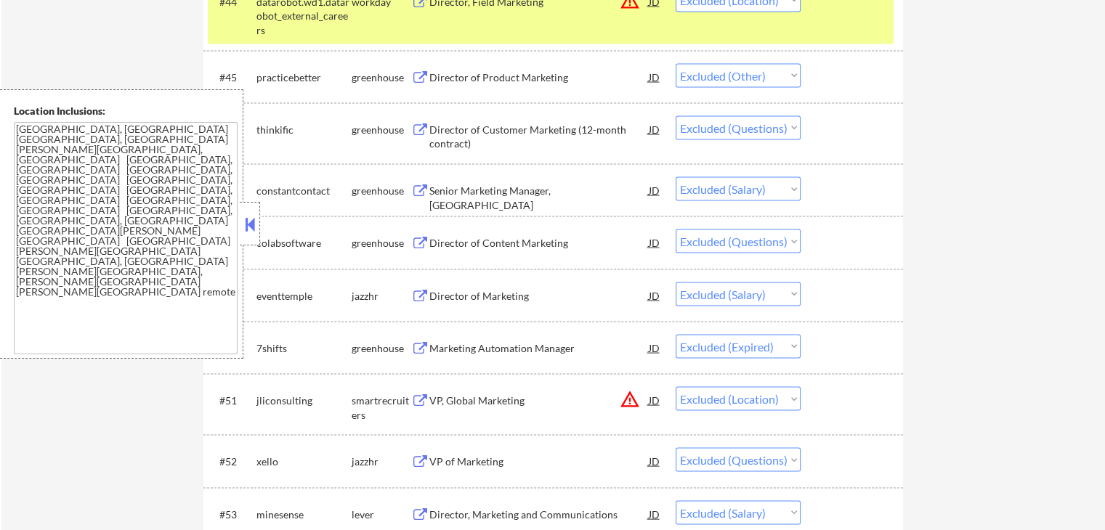
scroll to position [2906, 0]
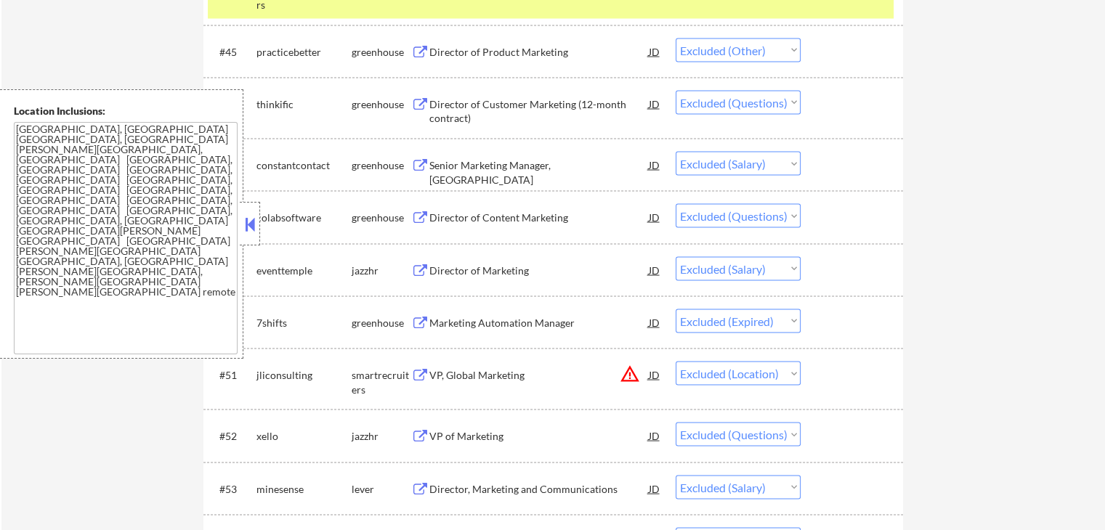
click at [480, 54] on div "Director of Product Marketing" at bounding box center [538, 52] width 219 height 15
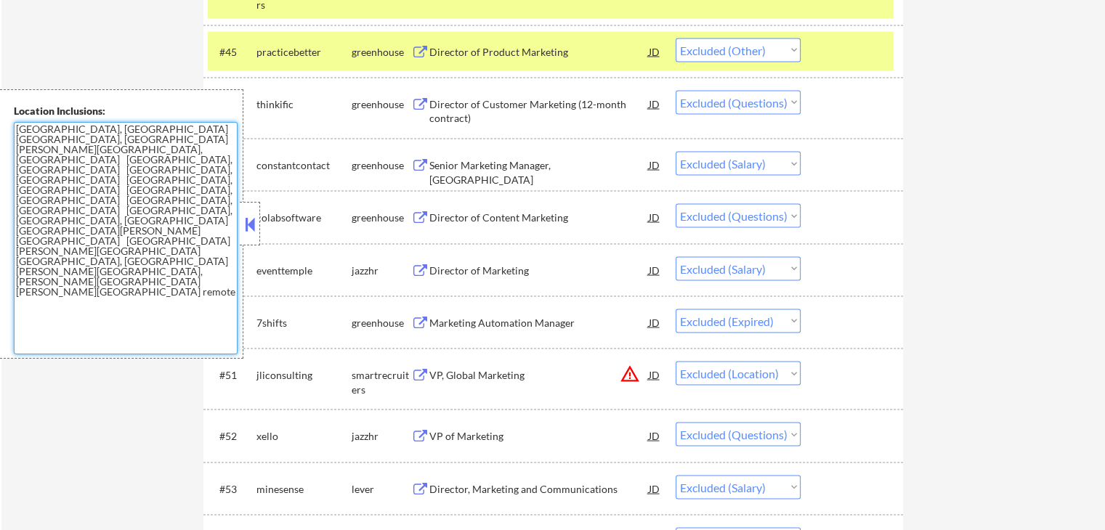
drag, startPoint x: 158, startPoint y: 187, endPoint x: 3, endPoint y: 127, distance: 165.8
click at [3, 127] on div "Location Inclusions: [GEOGRAPHIC_DATA], [GEOGRAPHIC_DATA] [GEOGRAPHIC_DATA], [G…" at bounding box center [121, 224] width 243 height 270
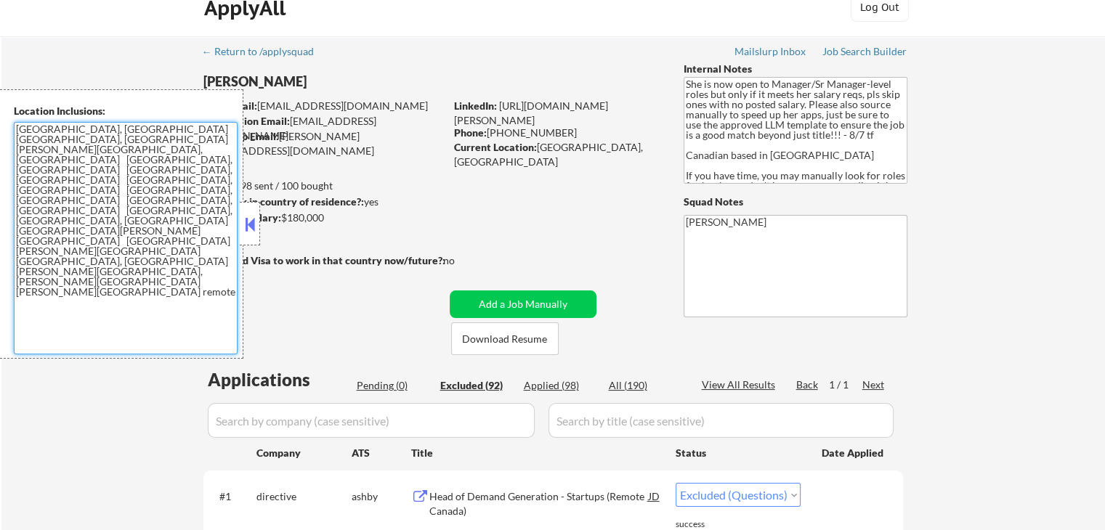
scroll to position [0, 0]
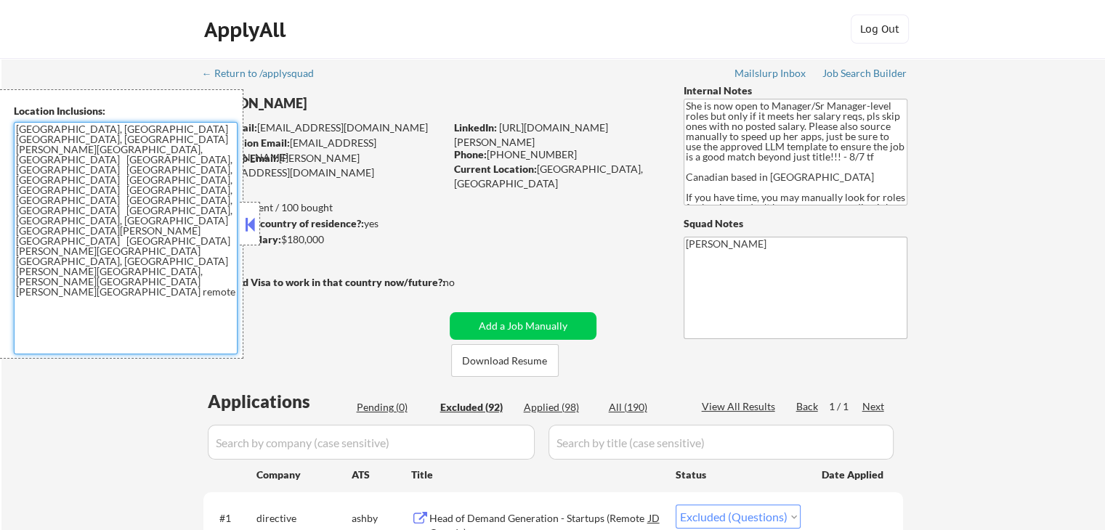
click at [554, 402] on div "Applied (98)" at bounding box center [560, 407] width 73 height 15
select select ""applied""
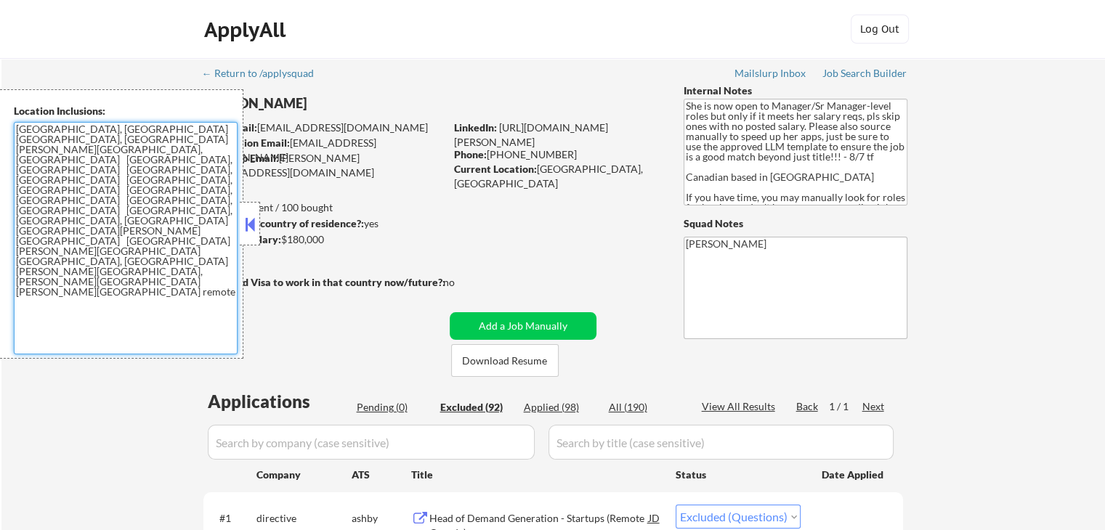
select select ""applied""
